Goal: Transaction & Acquisition: Purchase product/service

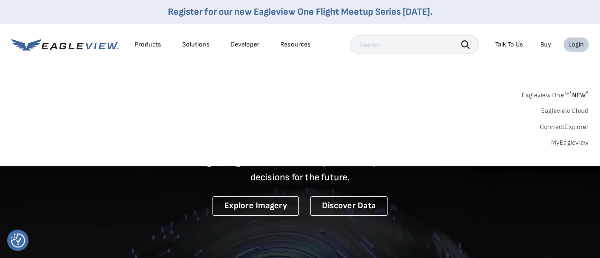
click at [570, 144] on link "MyEagleview" at bounding box center [570, 143] width 38 height 9
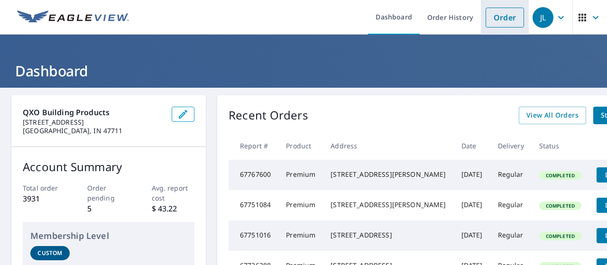
click at [490, 19] on link "Order" at bounding box center [505, 18] width 38 height 20
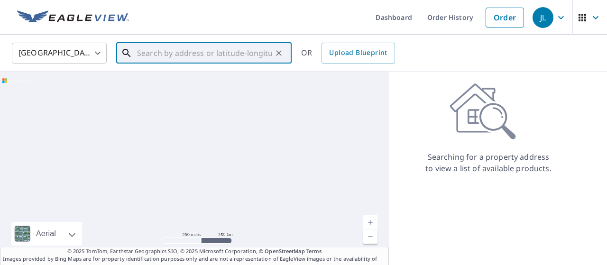
click at [228, 49] on input "text" at bounding box center [204, 53] width 135 height 27
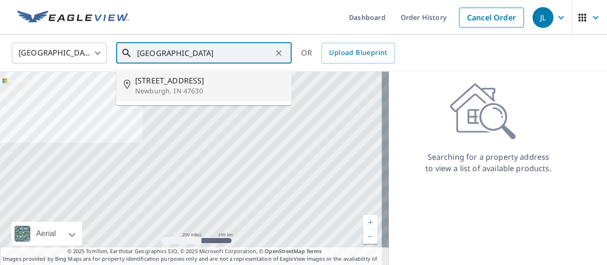
click at [214, 78] on span "[STREET_ADDRESS]" at bounding box center [209, 80] width 149 height 11
type input "[STREET_ADDRESS]"
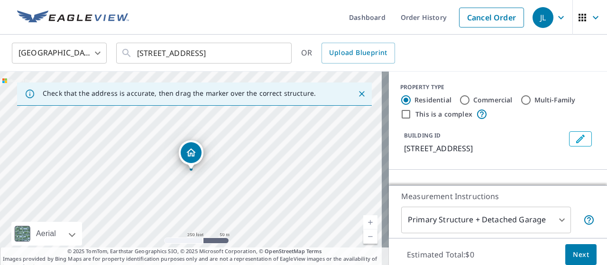
click at [365, 218] on link "Current Level 17, Zoom In" at bounding box center [370, 222] width 14 height 14
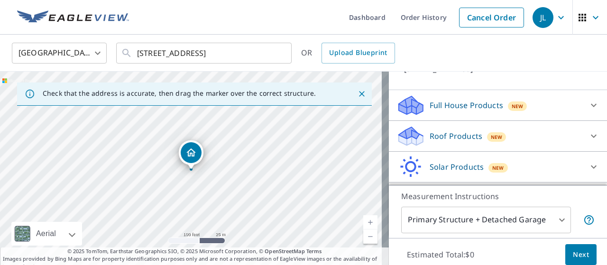
scroll to position [84, 0]
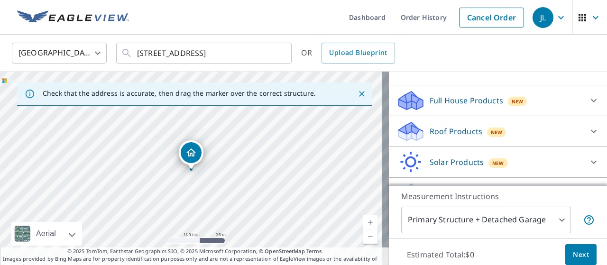
click at [588, 137] on icon at bounding box center [593, 131] width 11 height 11
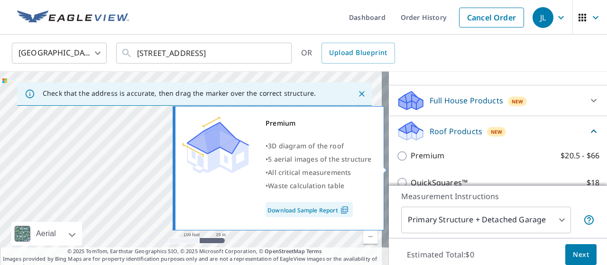
click at [397, 162] on input "Premium $20.5 - $66" at bounding box center [404, 155] width 14 height 11
checkbox input "true"
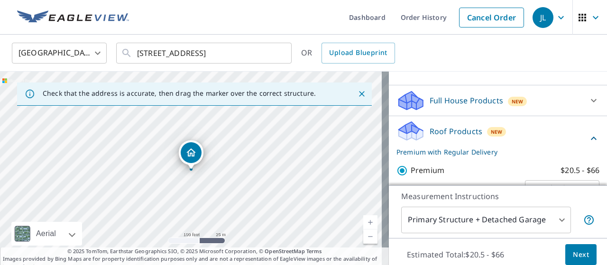
click at [573, 254] on span "Next" at bounding box center [581, 255] width 16 height 12
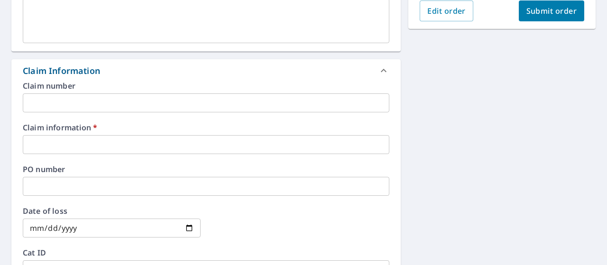
scroll to position [277, 0]
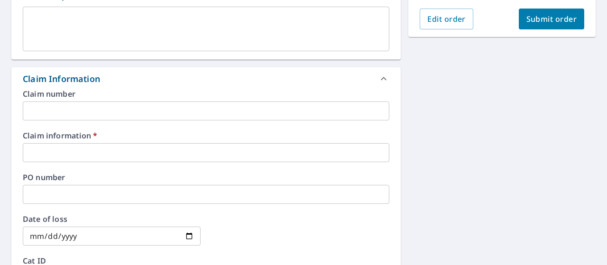
click at [192, 151] on input "text" at bounding box center [206, 152] width 367 height 19
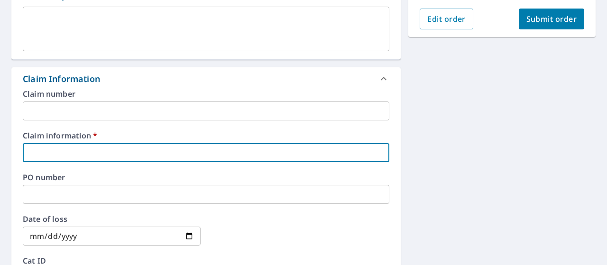
type input "547388"
checkbox input "true"
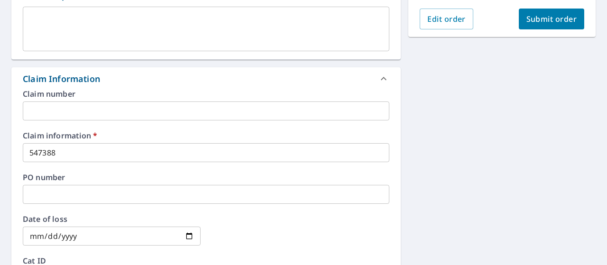
click at [435, 122] on div "[STREET_ADDRESS] A standard road map Aerial A detailed look from above Labels L…" at bounding box center [303, 159] width 607 height 696
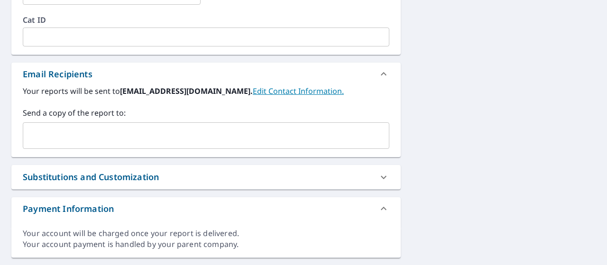
scroll to position [541, 0]
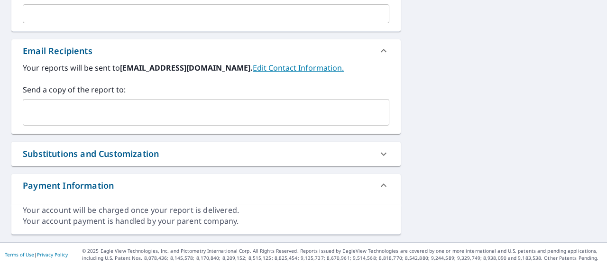
click at [143, 103] on input "text" at bounding box center [199, 112] width 344 height 18
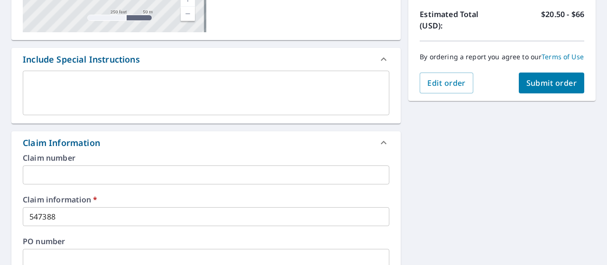
scroll to position [205, 0]
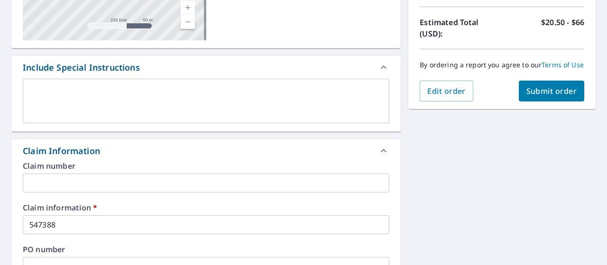
type input "[EMAIL_ADDRESS][DOMAIN_NAME]"
click at [545, 96] on span "Submit order" at bounding box center [552, 91] width 51 height 10
checkbox input "true"
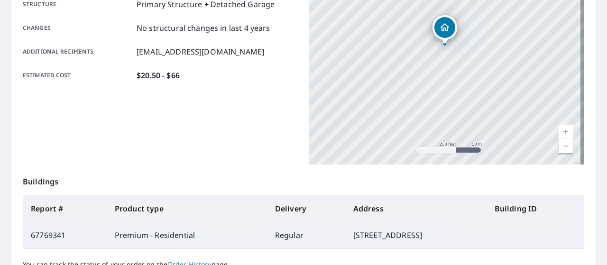
scroll to position [292, 0]
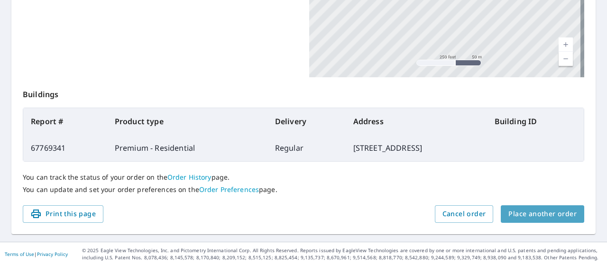
click at [549, 209] on span "Place another order" at bounding box center [543, 214] width 68 height 12
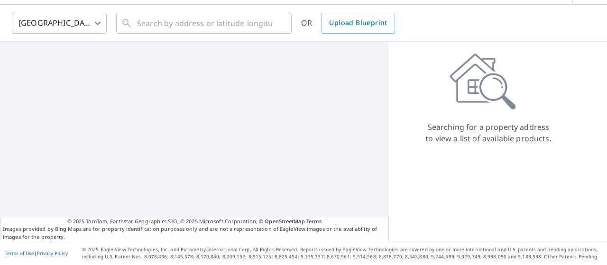
scroll to position [29, 0]
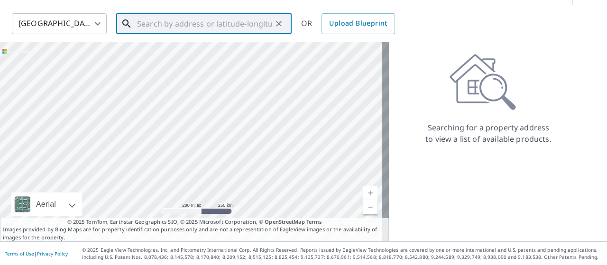
click at [214, 23] on input "text" at bounding box center [204, 23] width 135 height 27
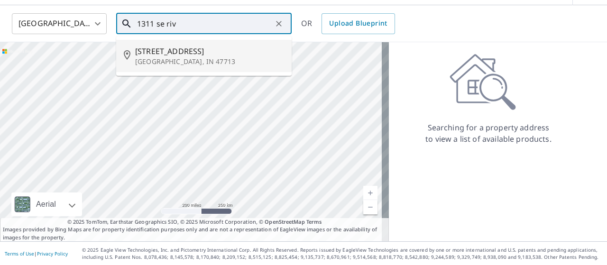
click at [202, 48] on span "[STREET_ADDRESS]" at bounding box center [209, 51] width 149 height 11
type input "[STREET_ADDRESS][PERSON_NAME]"
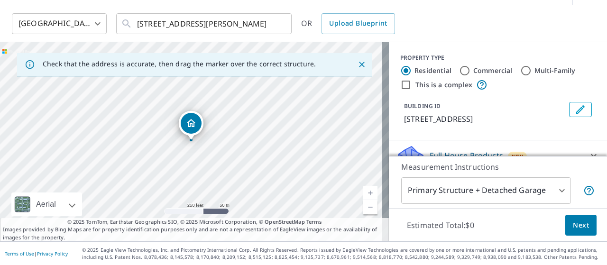
click at [363, 191] on link "Current Level 17, Zoom In" at bounding box center [370, 193] width 14 height 14
click at [363, 191] on link "Current Level 18, Zoom In" at bounding box center [370, 193] width 14 height 14
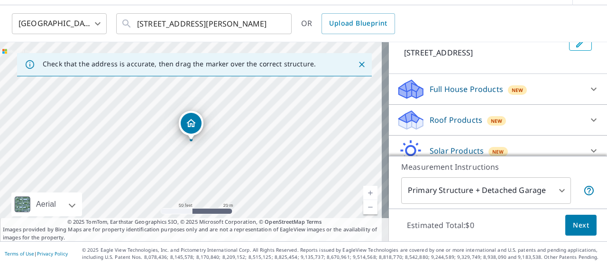
scroll to position [72, 0]
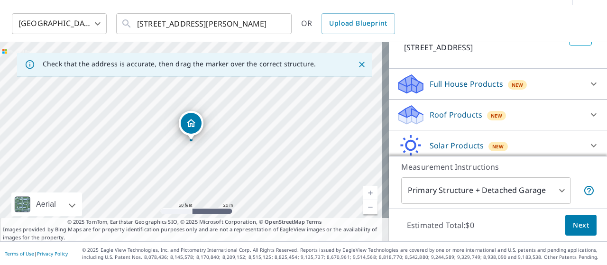
click at [588, 116] on icon at bounding box center [593, 114] width 11 height 11
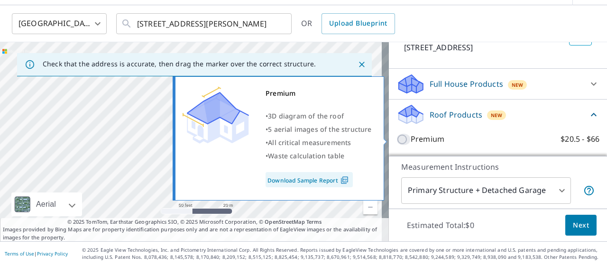
click at [397, 138] on input "Premium $20.5 - $66" at bounding box center [404, 139] width 14 height 11
checkbox input "true"
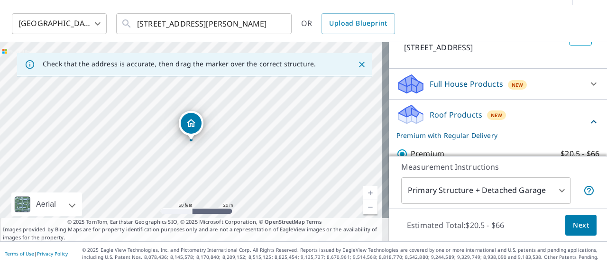
click at [571, 234] on button "Next" at bounding box center [581, 225] width 31 height 21
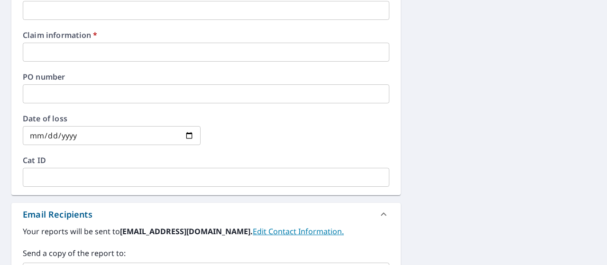
scroll to position [381, 0]
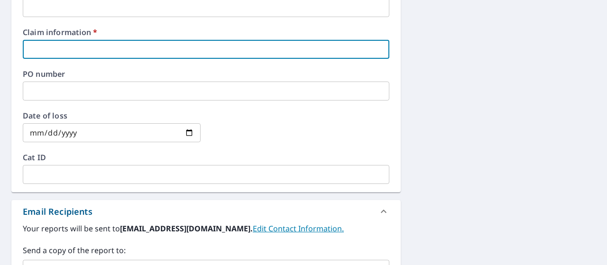
click at [147, 46] on input "text" at bounding box center [206, 49] width 367 height 19
type input "547388"
checkbox input "true"
click at [451, 91] on div "[STREET_ADDRESS][PERSON_NAME] A standard road map Aerial A detailed look from a…" at bounding box center [303, 55] width 607 height 696
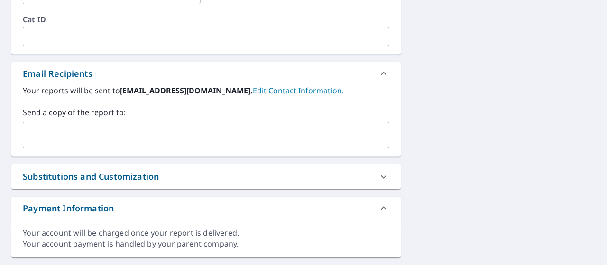
scroll to position [541, 0]
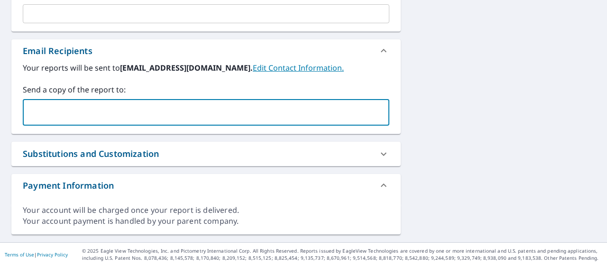
click at [80, 116] on input "text" at bounding box center [199, 112] width 344 height 18
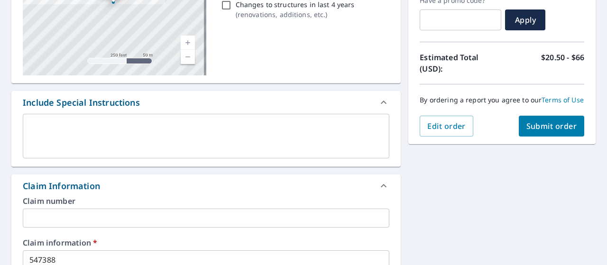
scroll to position [172, 0]
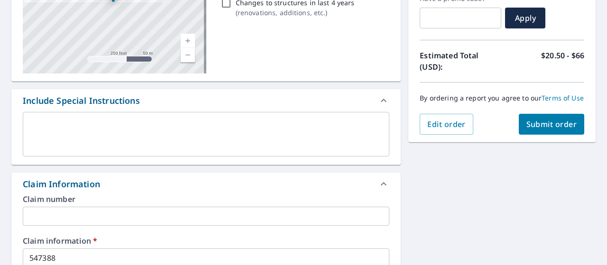
type input "[EMAIL_ADDRESS][DOMAIN_NAME]"
click at [542, 130] on span "Submit order" at bounding box center [552, 124] width 51 height 10
checkbox input "true"
